Goal: Task Accomplishment & Management: Manage account settings

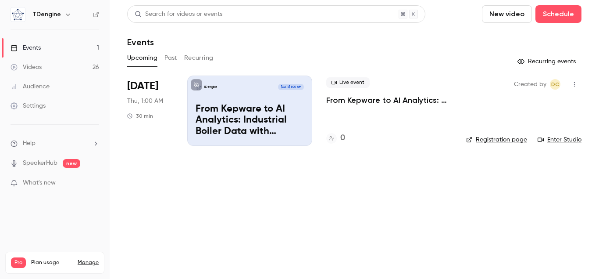
click at [342, 97] on p "From Kepware to AI Analytics: Industrial Boiler Data with TDengine IDMP" at bounding box center [390, 100] width 126 height 11
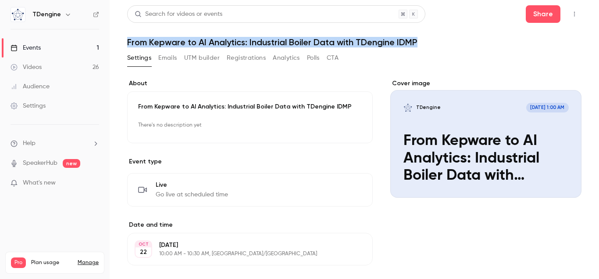
drag, startPoint x: 128, startPoint y: 39, endPoint x: 420, endPoint y: 39, distance: 291.9
click at [420, 39] on h1 "From Kepware to AI Analytics: Industrial Boiler Data with TDengine IDMP" at bounding box center [354, 42] width 455 height 11
copy h1 "From Kepware to AI Analytics: Industrial Boiler Data with TDengine IDMP"
click at [337, 124] on icon "button" at bounding box center [337, 125] width 7 height 7
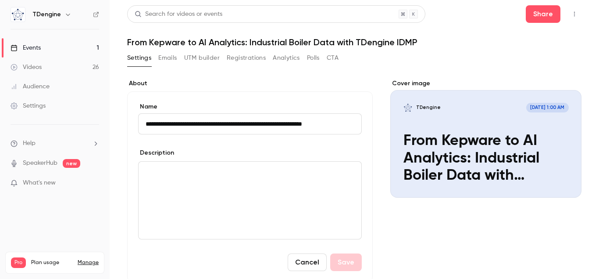
click at [230, 126] on input "**********" at bounding box center [250, 123] width 224 height 21
type input "**********"
click at [358, 259] on button "Save" at bounding box center [346, 262] width 32 height 18
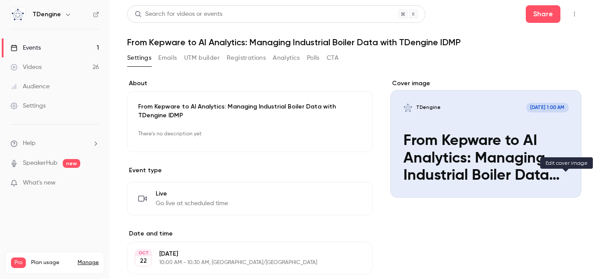
click at [560, 176] on button "TDengine [DATE] 1:00 AM From Kepware to AI Analytics: Managing Industrial Boile…" at bounding box center [566, 182] width 18 height 18
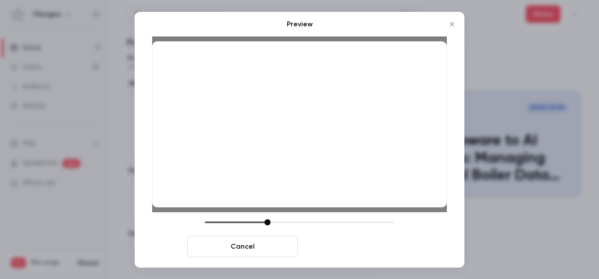
click at [355, 244] on button "Save cover" at bounding box center [357, 246] width 111 height 21
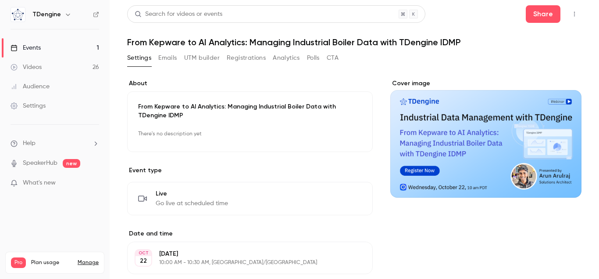
click at [352, 133] on button "Edit" at bounding box center [346, 134] width 32 height 14
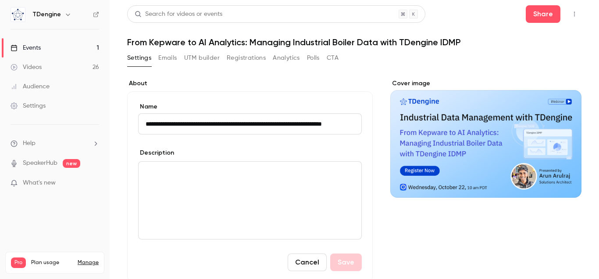
scroll to position [0, 23]
click at [282, 169] on p "editor" at bounding box center [250, 172] width 209 height 11
click at [55, 46] on link "Events 1" at bounding box center [55, 47] width 110 height 19
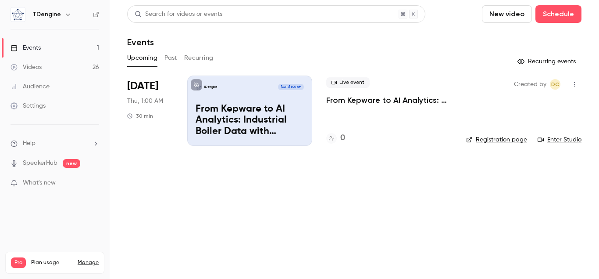
click at [164, 58] on div "Upcoming Past Recurring" at bounding box center [354, 58] width 455 height 14
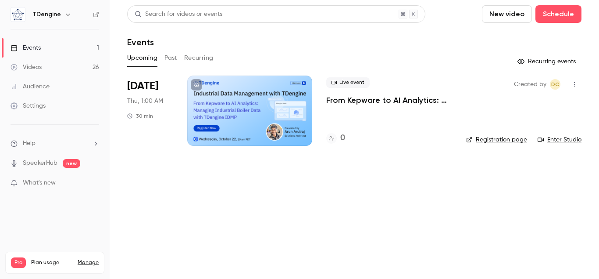
click at [172, 57] on button "Past" at bounding box center [171, 58] width 13 height 14
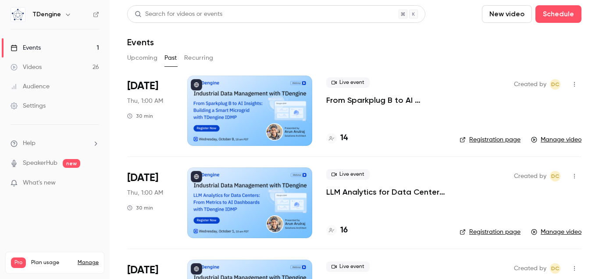
click at [373, 100] on p "From Sparkplug B to AI Insights: Building a Smart Microgrid with TDengine IDMP" at bounding box center [386, 100] width 119 height 11
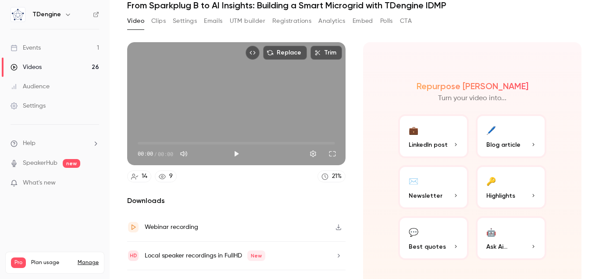
scroll to position [56, 0]
